Goal: Information Seeking & Learning: Understand process/instructions

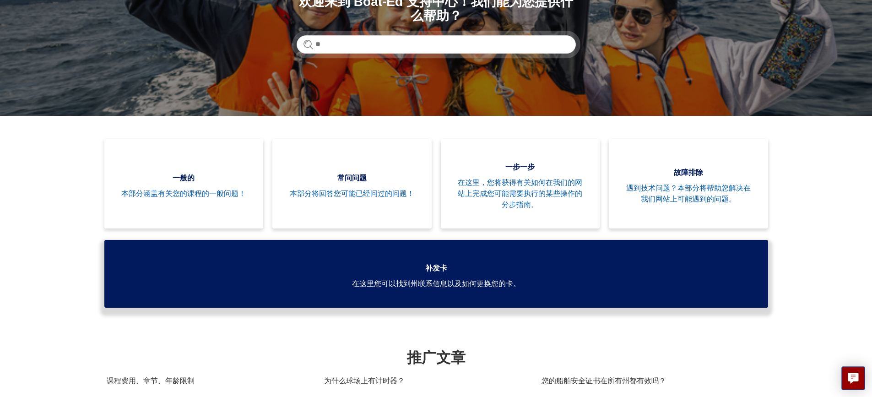
scroll to position [137, 0]
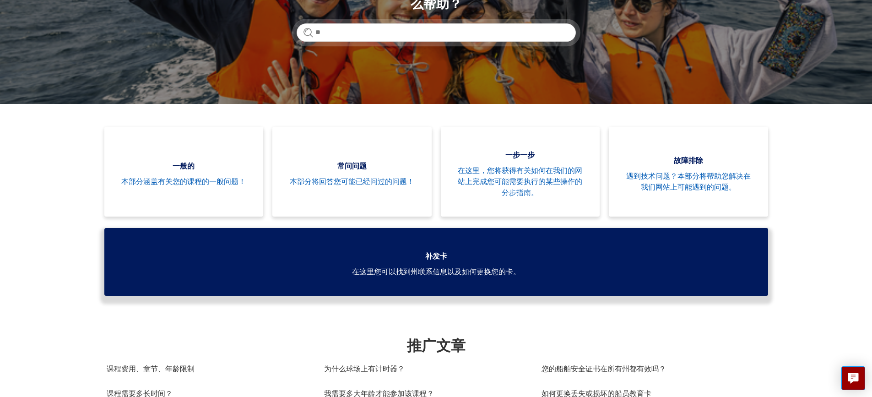
click at [439, 277] on link "补发卡 在这里您可以找到州联系信息以及如何更换您的卡。" at bounding box center [436, 262] width 664 height 68
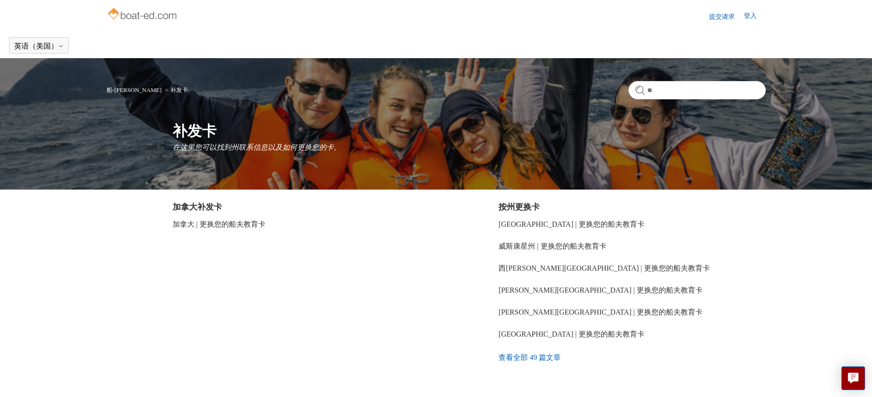
click at [534, 355] on font "查看全部 49 篇文章" at bounding box center [530, 357] width 62 height 8
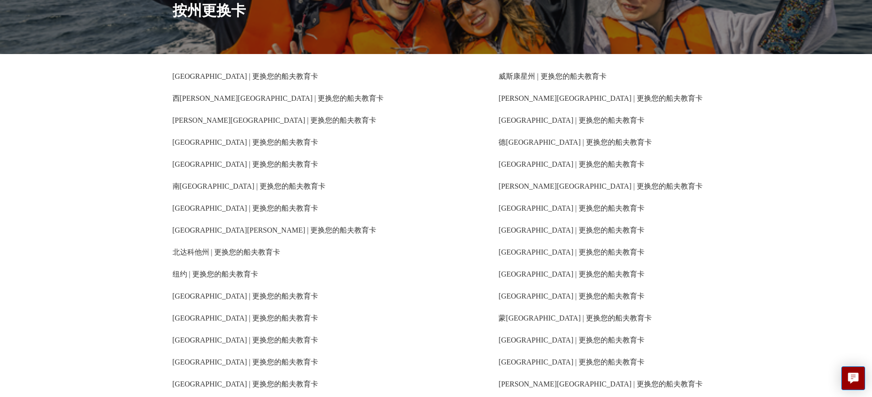
scroll to position [108, 0]
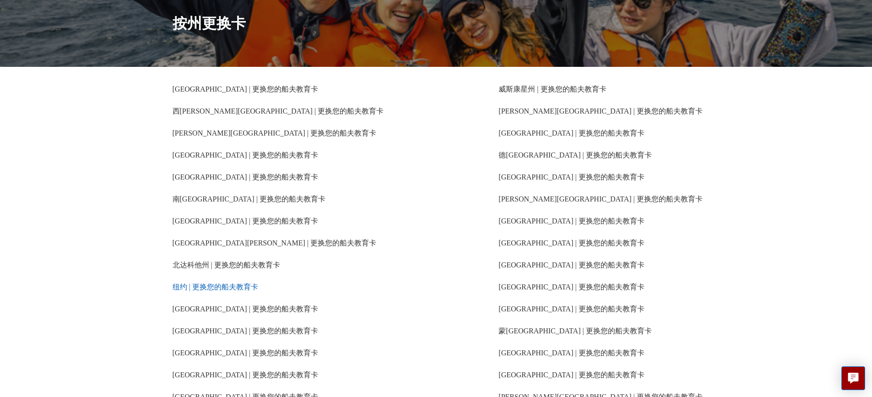
click at [203, 285] on font "纽约 | 更换您的船夫教育卡" at bounding box center [216, 287] width 86 height 8
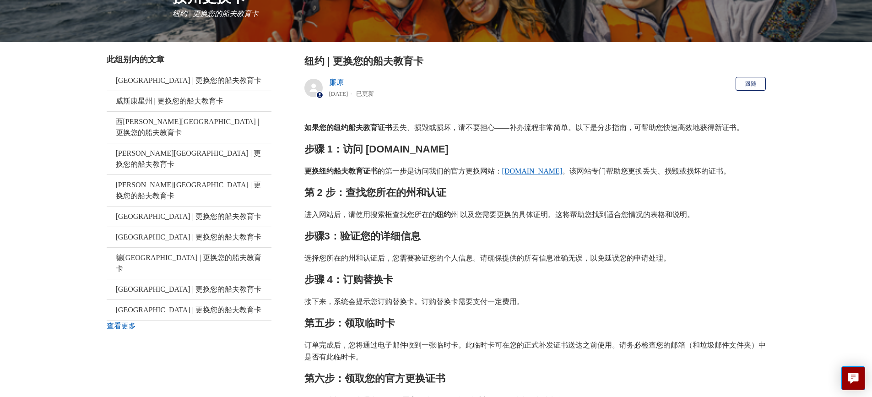
scroll to position [137, 0]
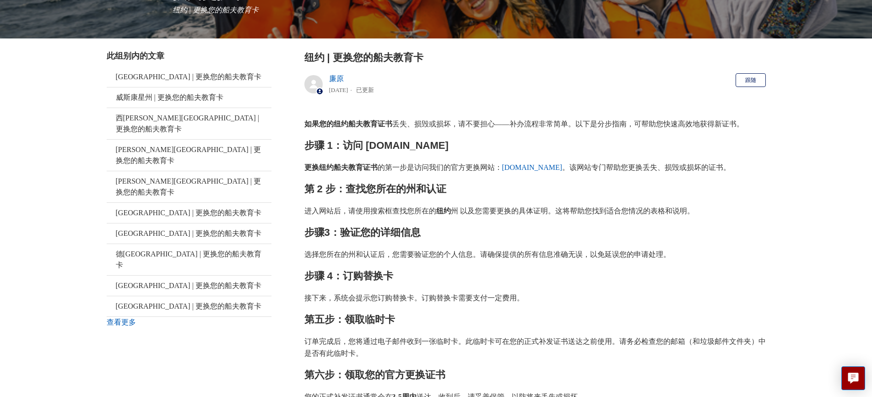
click at [539, 167] on font "[DOMAIN_NAME]" at bounding box center [532, 167] width 60 height 8
